Goal: Task Accomplishment & Management: Use online tool/utility

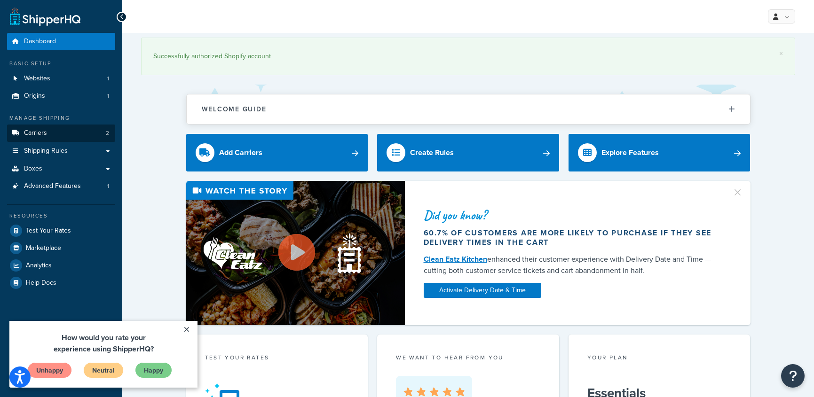
click at [42, 129] on span "Carriers" at bounding box center [35, 133] width 23 height 8
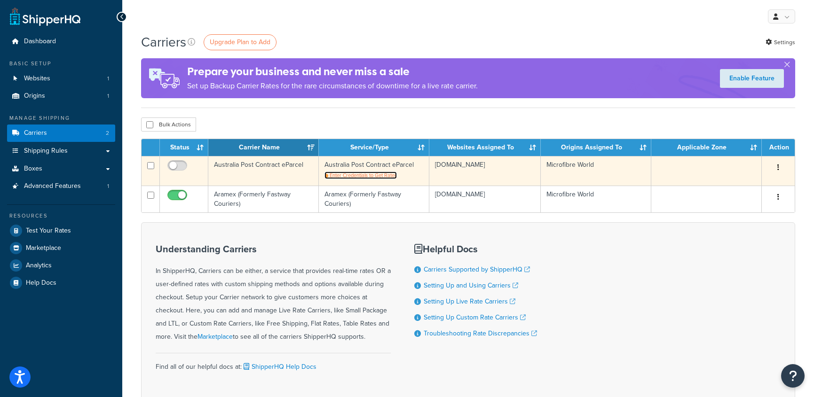
click at [366, 174] on span "Enter Credentials to Get Rates" at bounding box center [363, 176] width 67 height 8
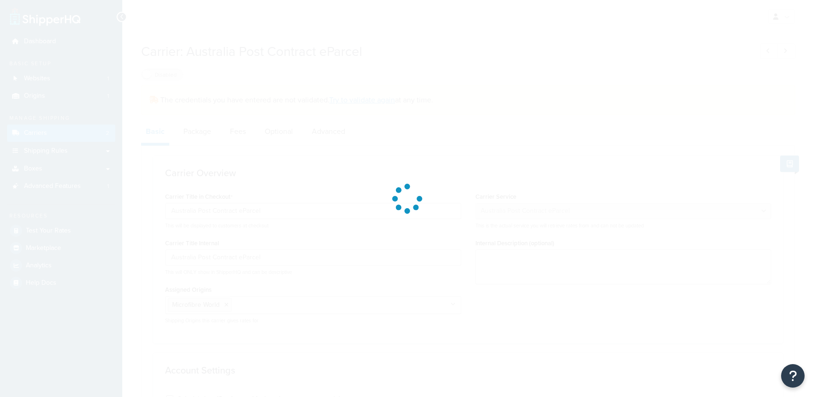
select select "eParcel"
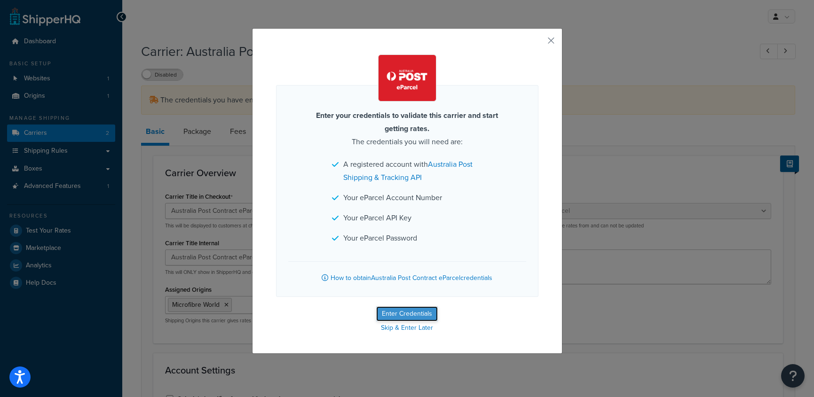
click at [413, 314] on button "Enter Credentials" at bounding box center [407, 314] width 62 height 15
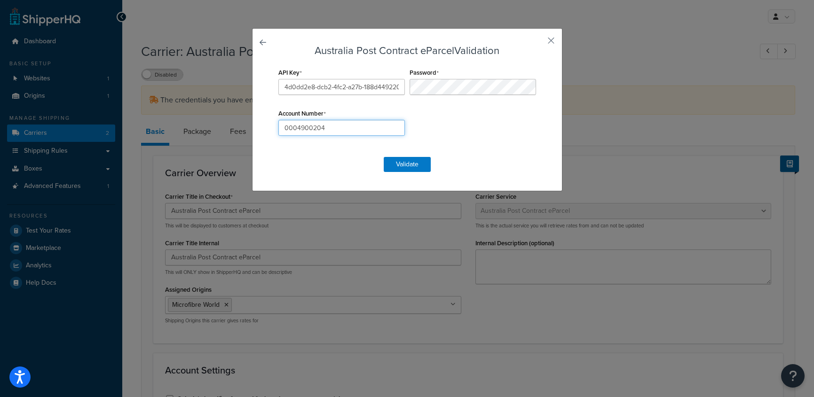
click at [297, 129] on input "0004900204" at bounding box center [341, 128] width 127 height 16
type input "4900204"
click at [405, 166] on button "Validate" at bounding box center [407, 164] width 47 height 15
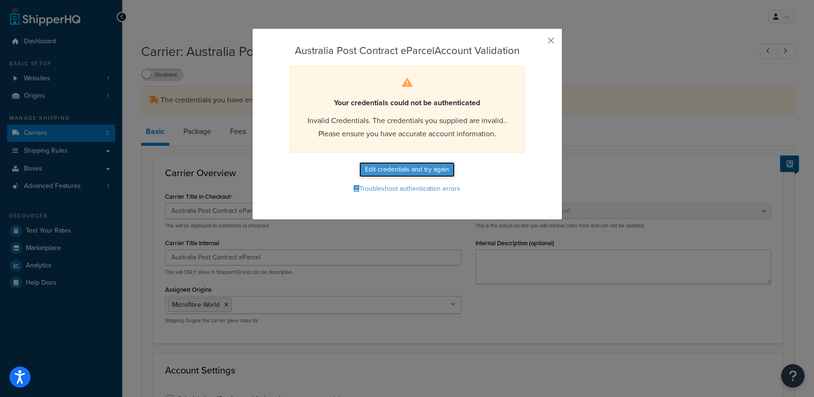
click at [404, 173] on button "Edit credentials and try again" at bounding box center [406, 169] width 95 height 15
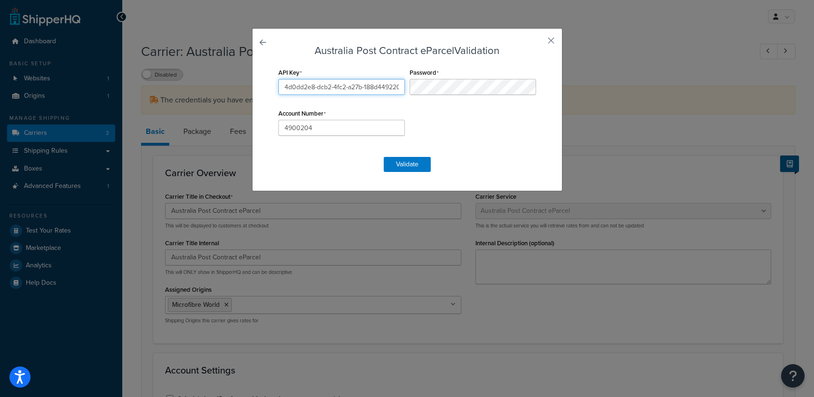
click at [323, 87] on input "4d0dd2e8-dcb2-4fc2-a27b-188d449220d3" at bounding box center [341, 87] width 127 height 16
click at [539, 43] on button "button" at bounding box center [537, 44] width 2 height 2
select select "eParcel"
drag, startPoint x: 285, startPoint y: 87, endPoint x: 402, endPoint y: 87, distance: 116.6
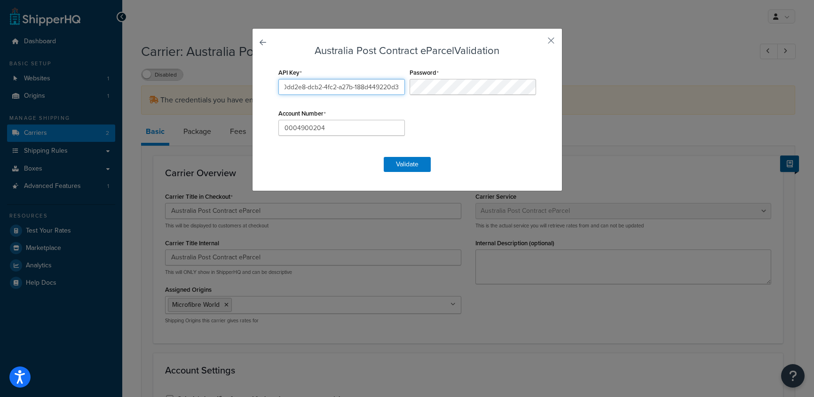
click at [402, 87] on input "4d0dd2e8-dcb2-4fc2-a27b-188d449220d3" at bounding box center [341, 87] width 127 height 16
drag, startPoint x: 383, startPoint y: 88, endPoint x: 407, endPoint y: 87, distance: 24.0
click at [407, 87] on div "Password" at bounding box center [472, 80] width 131 height 29
click at [337, 132] on input "0004900204" at bounding box center [341, 128] width 127 height 16
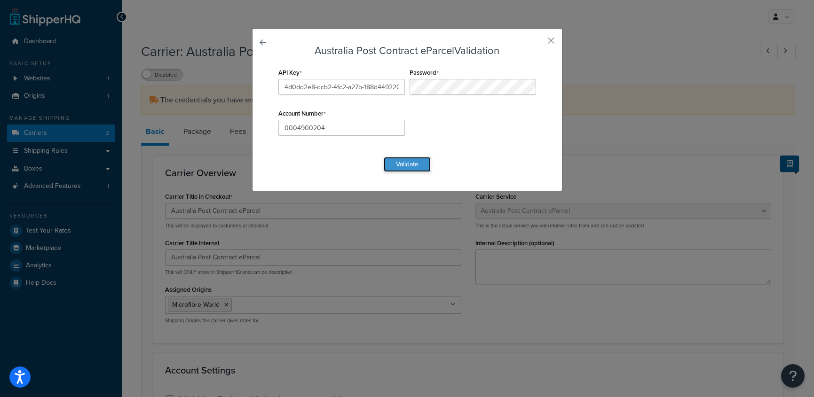
click at [410, 167] on button "Validate" at bounding box center [407, 164] width 47 height 15
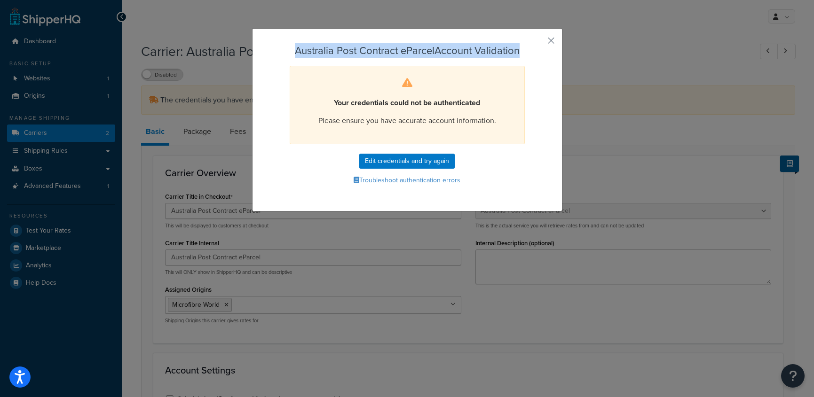
drag, startPoint x: 289, startPoint y: 48, endPoint x: 499, endPoint y: 59, distance: 210.1
click at [499, 59] on form "Australia Post Contract eParcel Account Validation Your credentials could not b…" at bounding box center [407, 116] width 262 height 143
click at [491, 64] on form "Australia Post Contract eParcel Account Validation Your credentials could not b…" at bounding box center [407, 116] width 262 height 143
click at [539, 43] on button "button" at bounding box center [537, 44] width 2 height 2
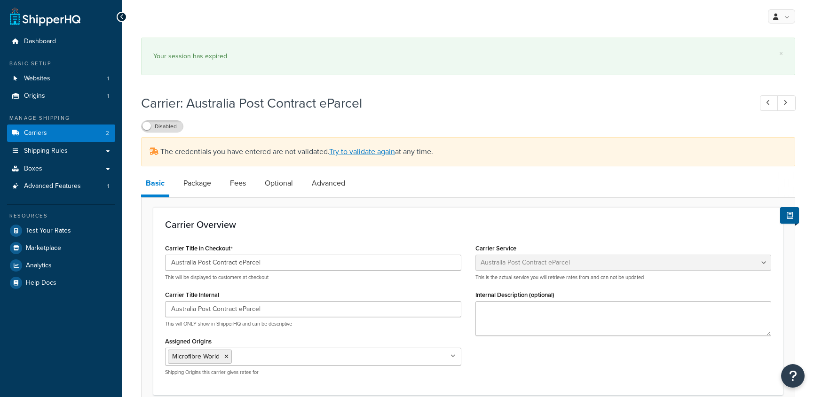
select select "eParcel"
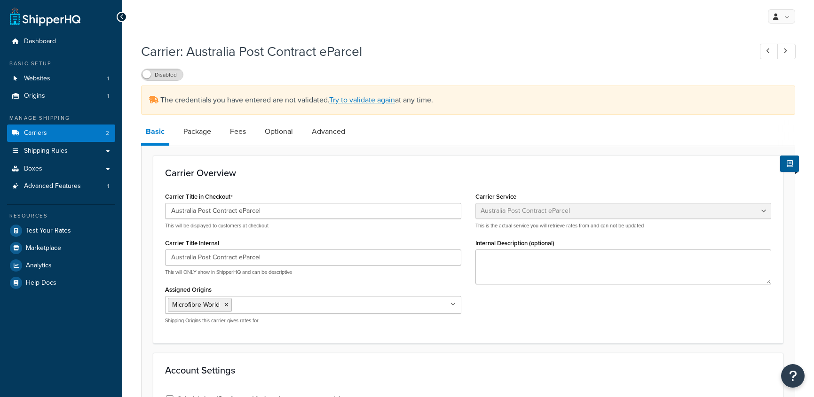
select select "eParcel"
click at [52, 140] on link "Carriers 2" at bounding box center [61, 133] width 108 height 17
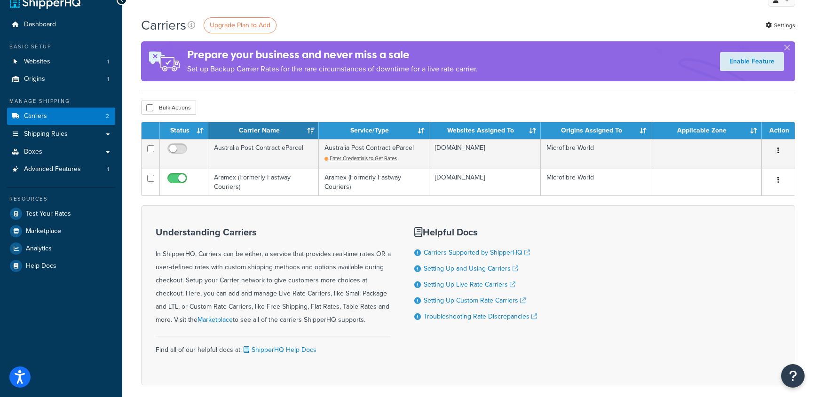
scroll to position [10, 0]
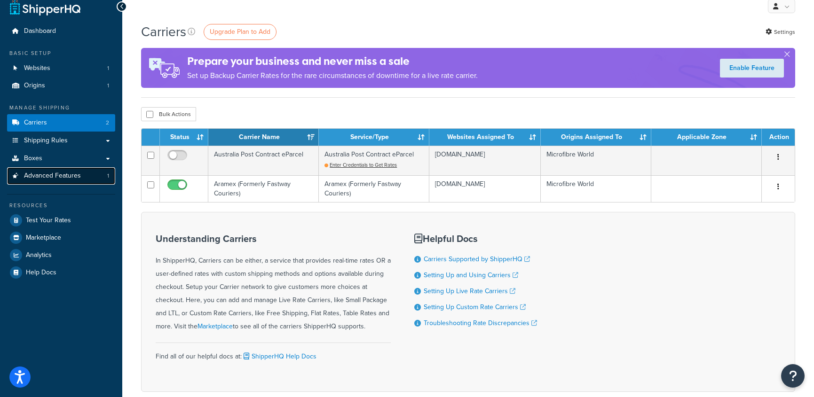
click at [70, 180] on span "Advanced Features" at bounding box center [52, 176] width 57 height 8
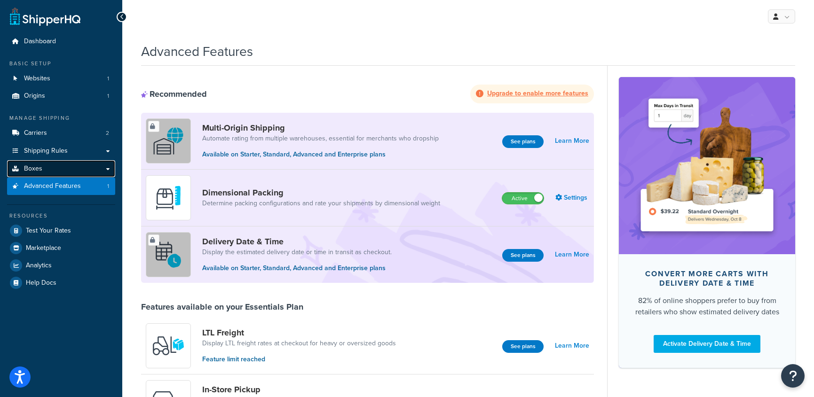
click at [39, 166] on span "Boxes" at bounding box center [33, 169] width 18 height 8
